Goal: Find specific page/section: Find specific page/section

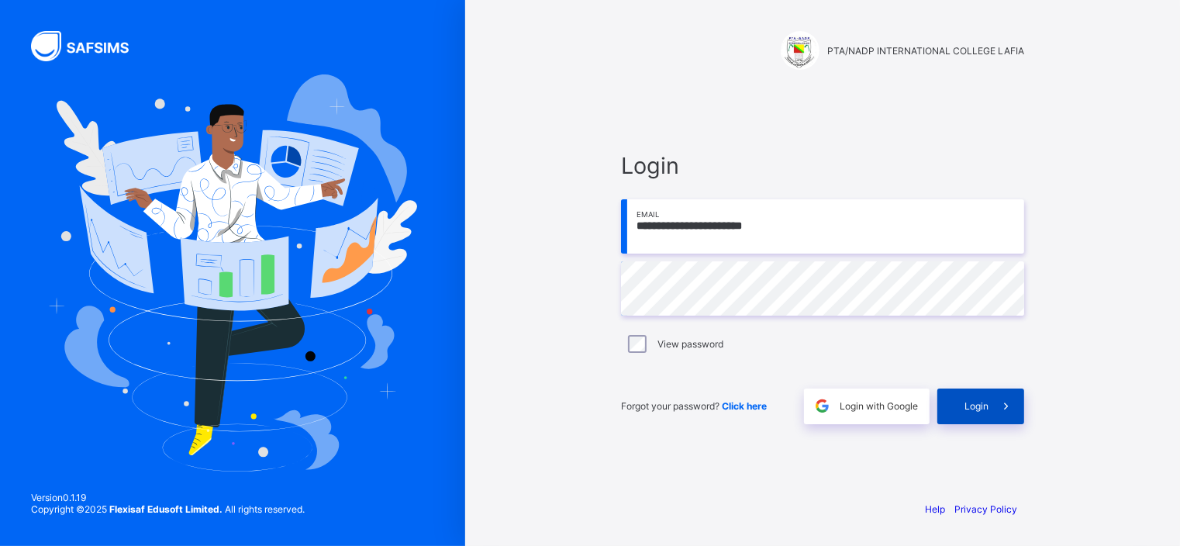
click at [970, 408] on span "Login" at bounding box center [976, 406] width 24 height 12
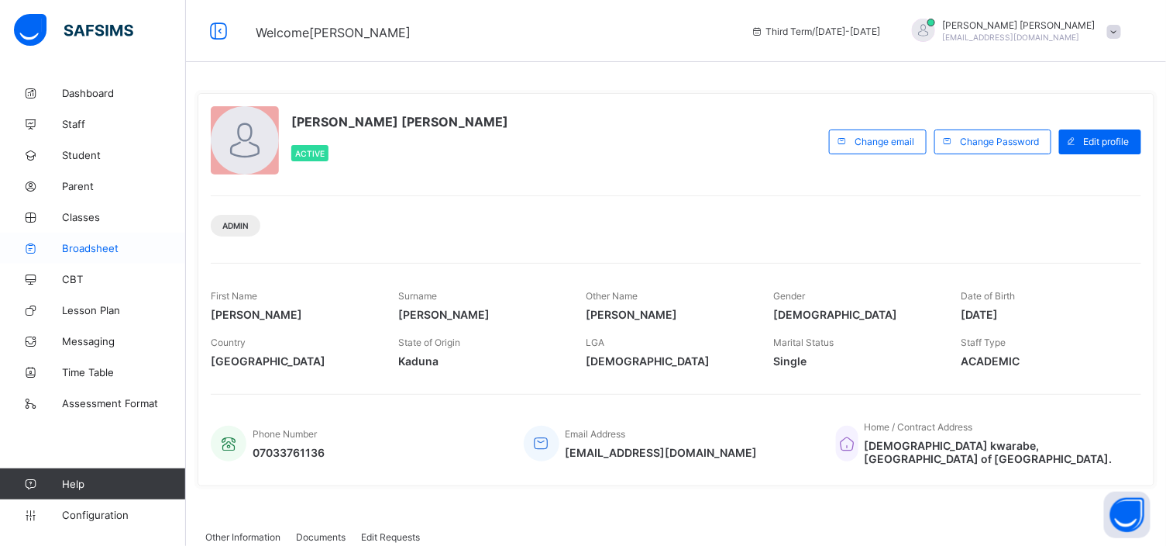
click at [95, 238] on link "Broadsheet" at bounding box center [93, 248] width 186 height 31
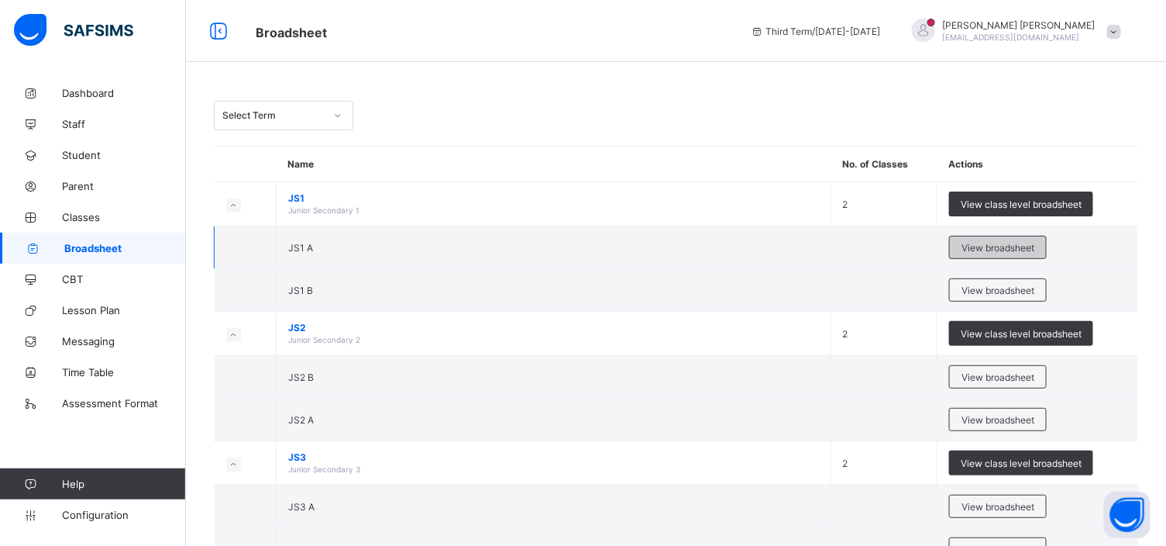
click at [985, 239] on div "View broadsheet" at bounding box center [998, 247] width 98 height 23
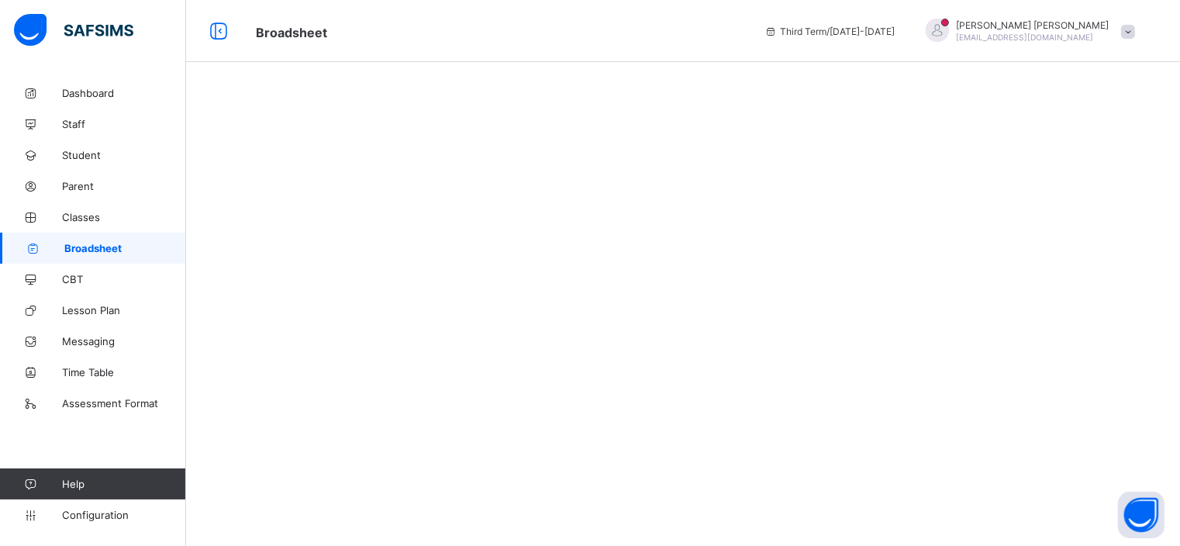
click at [96, 243] on span "Broadsheet" at bounding box center [125, 248] width 122 height 12
